Goal: Task Accomplishment & Management: Manage account settings

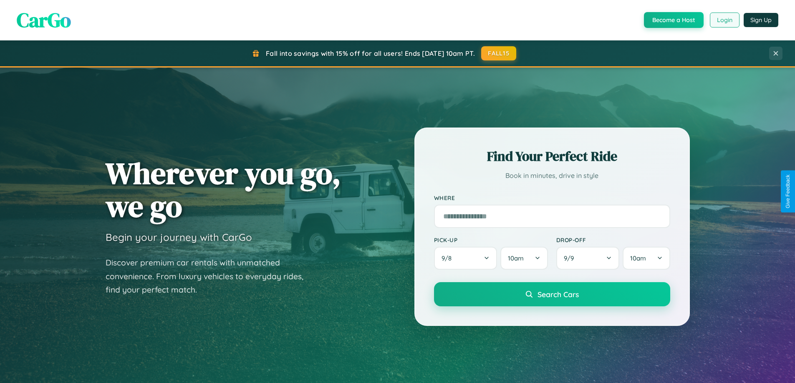
click at [724, 20] on button "Login" at bounding box center [725, 20] width 30 height 15
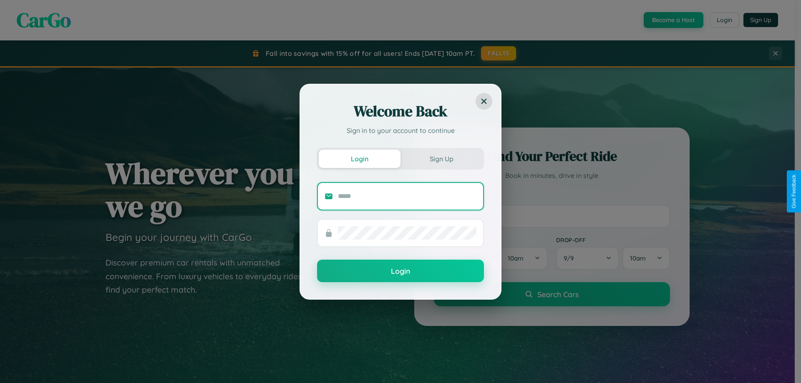
click at [407, 196] on input "text" at bounding box center [407, 196] width 139 height 13
type input "**********"
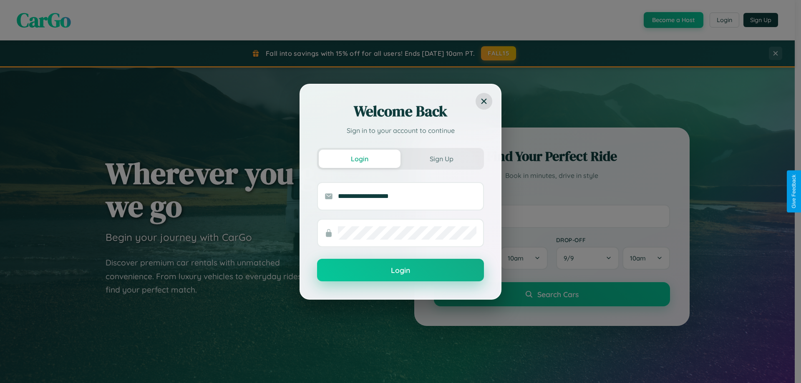
click at [401, 270] on button "Login" at bounding box center [400, 270] width 167 height 23
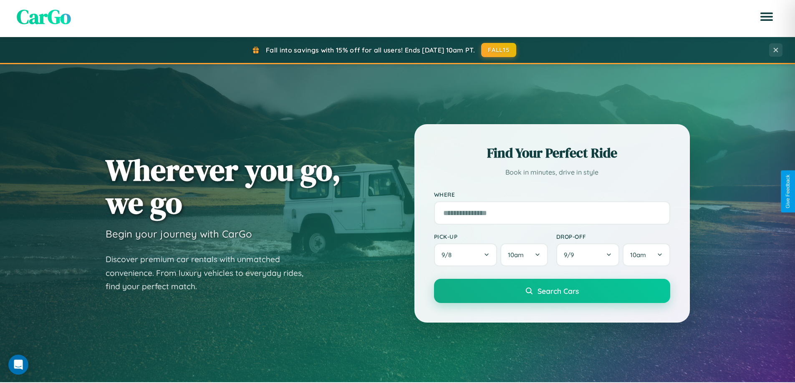
scroll to position [360, 0]
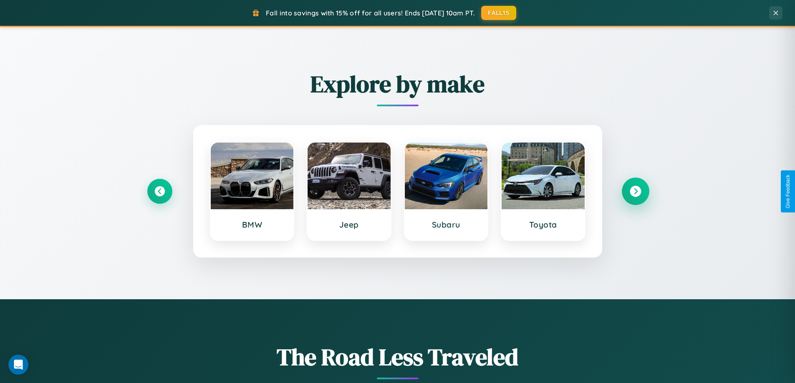
click at [635, 192] on icon at bounding box center [635, 191] width 11 height 11
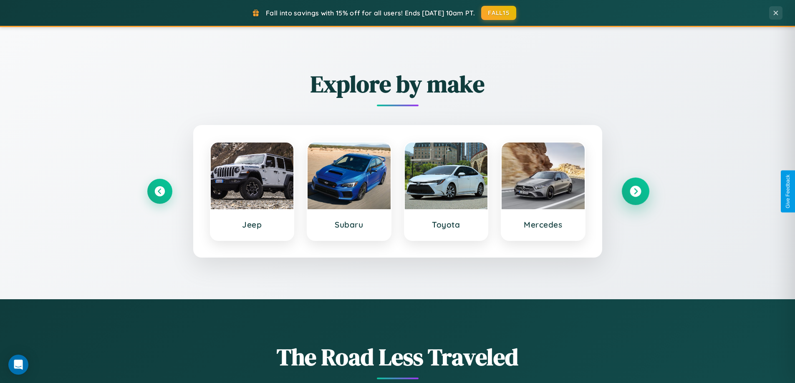
click at [635, 192] on icon at bounding box center [635, 191] width 11 height 11
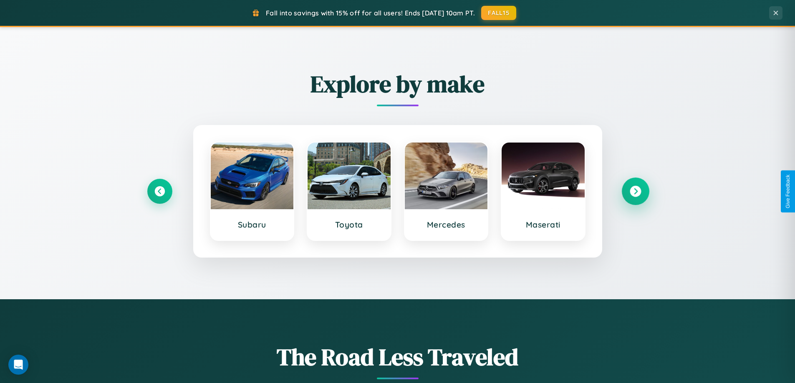
click at [635, 192] on icon at bounding box center [635, 191] width 11 height 11
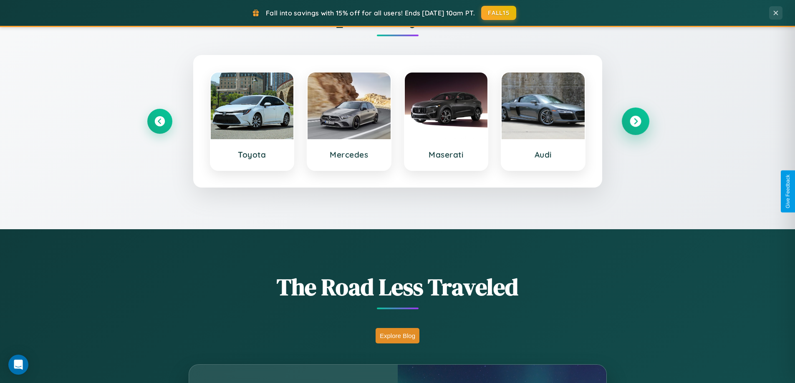
scroll to position [1606, 0]
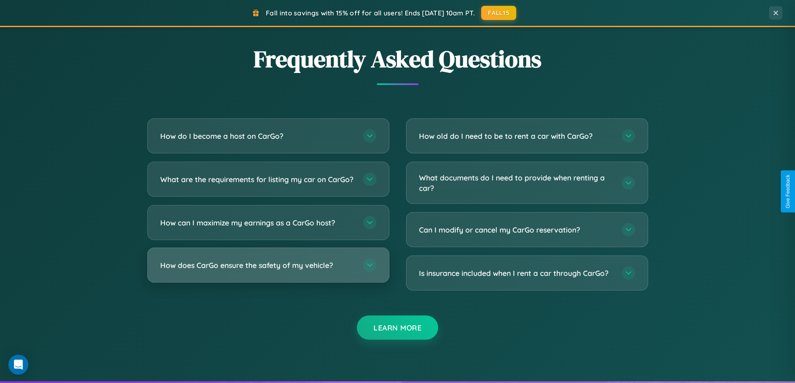
click at [268, 271] on h3 "How does CarGo ensure the safety of my vehicle?" at bounding box center [257, 265] width 194 height 10
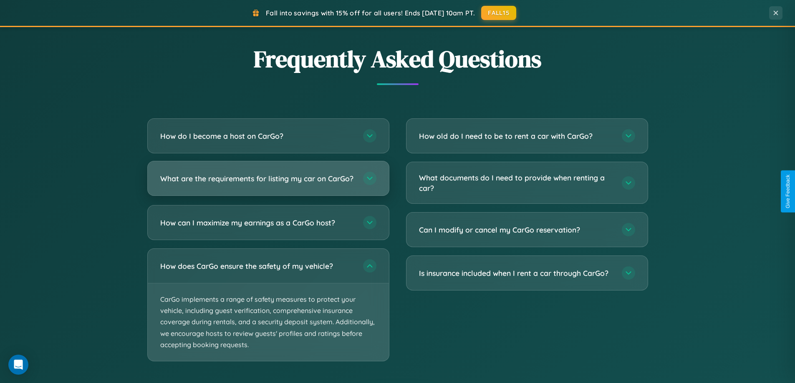
click at [268, 183] on h3 "What are the requirements for listing my car on CarGo?" at bounding box center [257, 179] width 194 height 10
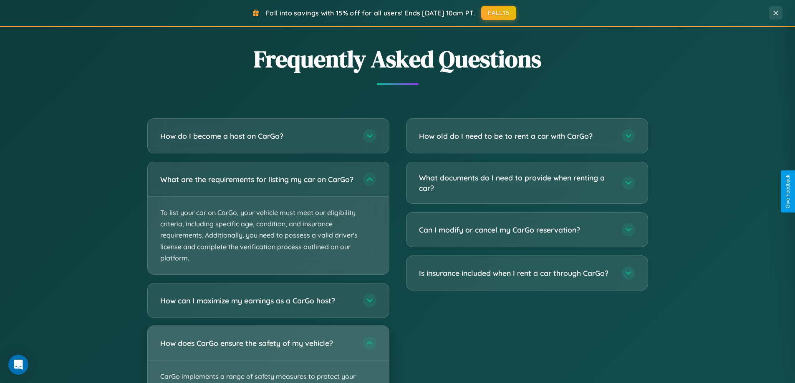
click at [268, 358] on div "How does CarGo ensure the safety of my vehicle?" at bounding box center [268, 343] width 241 height 34
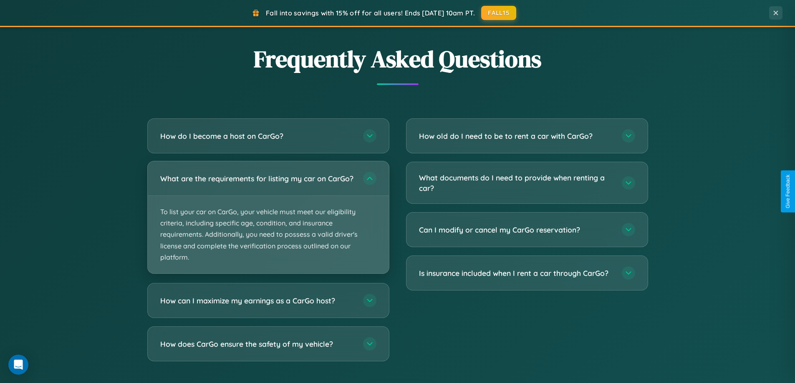
click at [268, 221] on p "To list your car on CarGo, your vehicle must meet our eligibility criteria, inc…" at bounding box center [268, 235] width 241 height 78
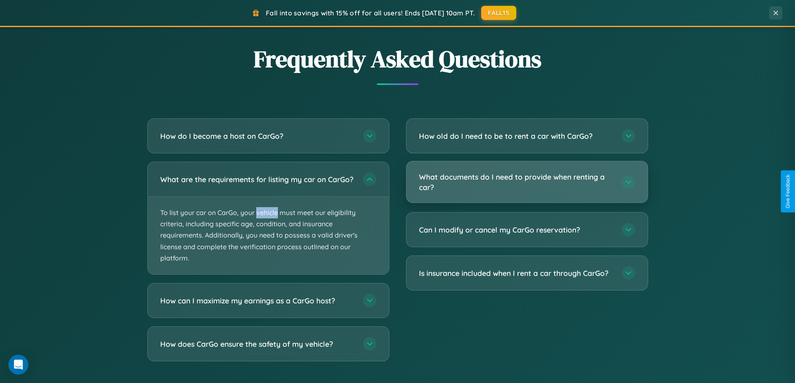
click at [527, 183] on h3 "What documents do I need to provide when renting a car?" at bounding box center [516, 182] width 194 height 20
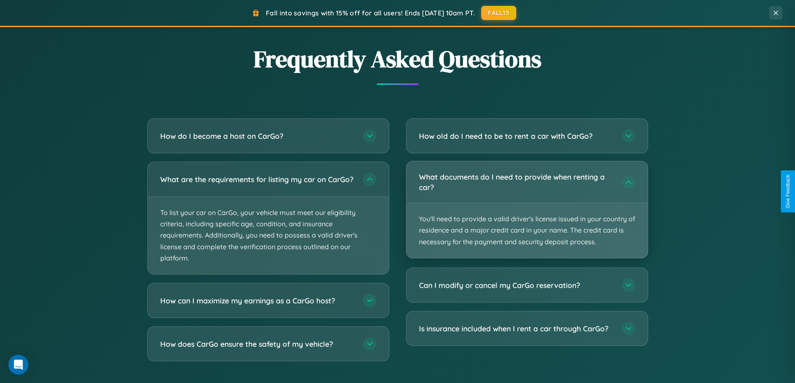
click at [527, 209] on p "You'll need to provide a valid driver's license issued in your country of resid…" at bounding box center [526, 230] width 241 height 55
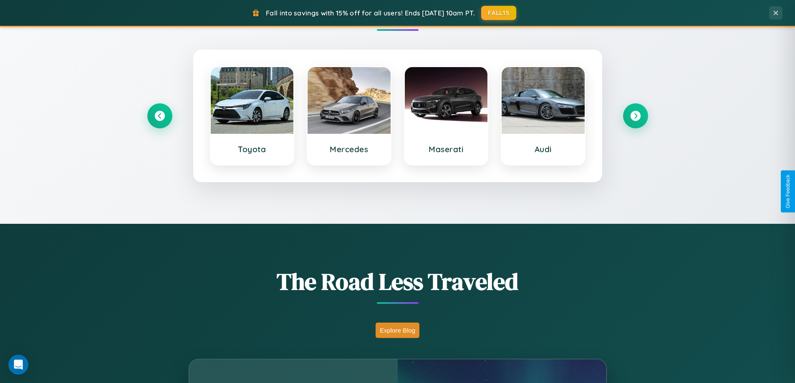
scroll to position [0, 0]
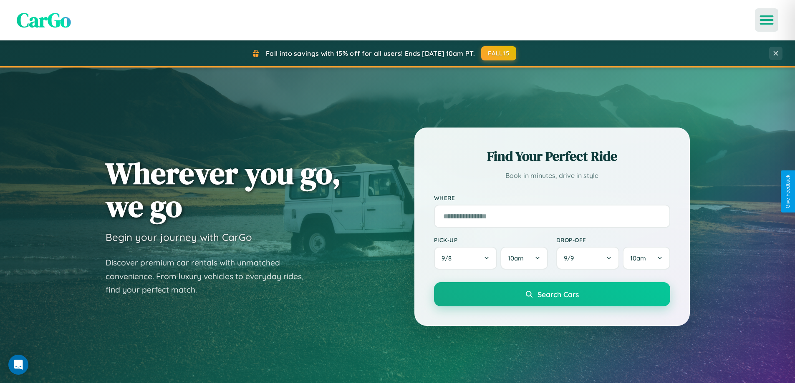
click at [767, 20] on icon "Open menu" at bounding box center [767, 20] width 12 height 8
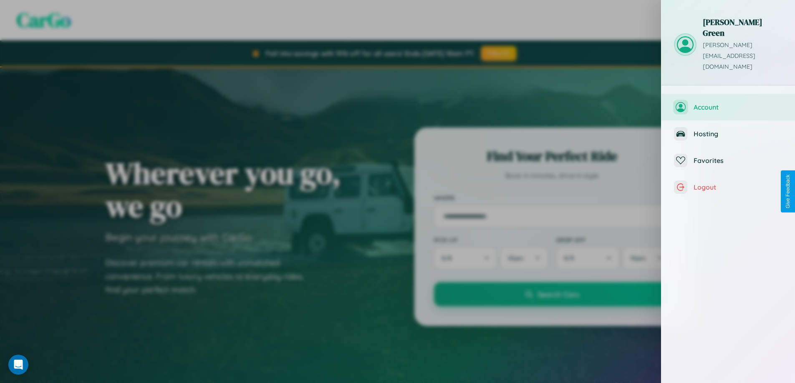
click at [728, 103] on span "Account" at bounding box center [738, 107] width 89 height 8
